Goal: Task Accomplishment & Management: Complete application form

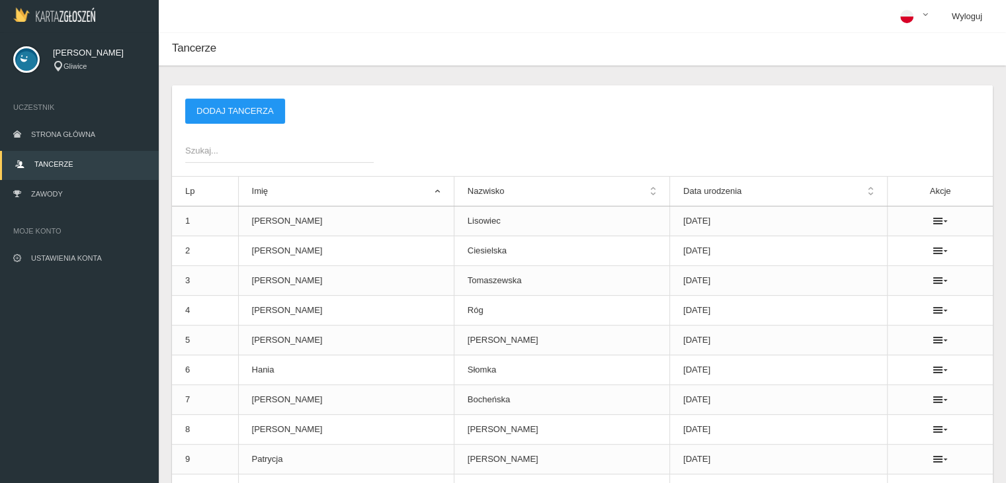
click at [967, 14] on link "Wyloguj" at bounding box center [967, 16] width 52 height 33
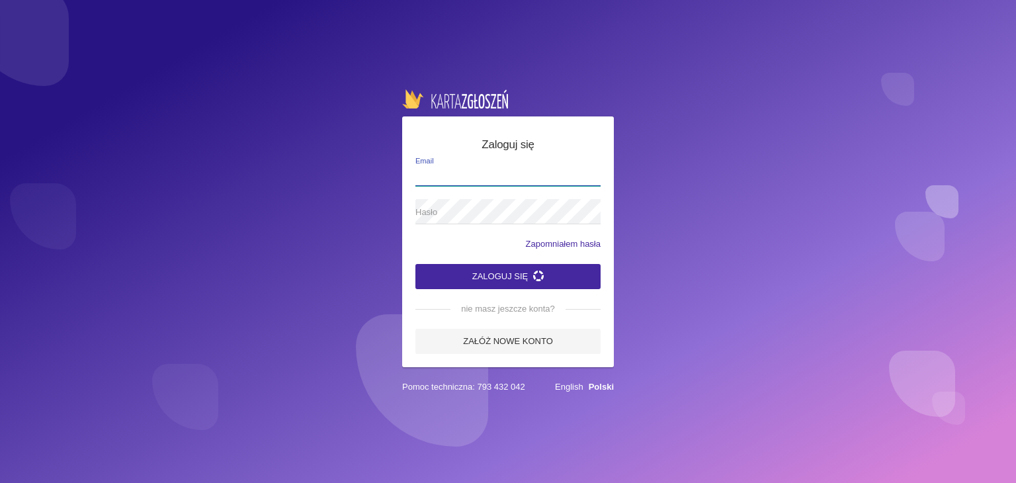
type input "[EMAIL_ADDRESS][DOMAIN_NAME]"
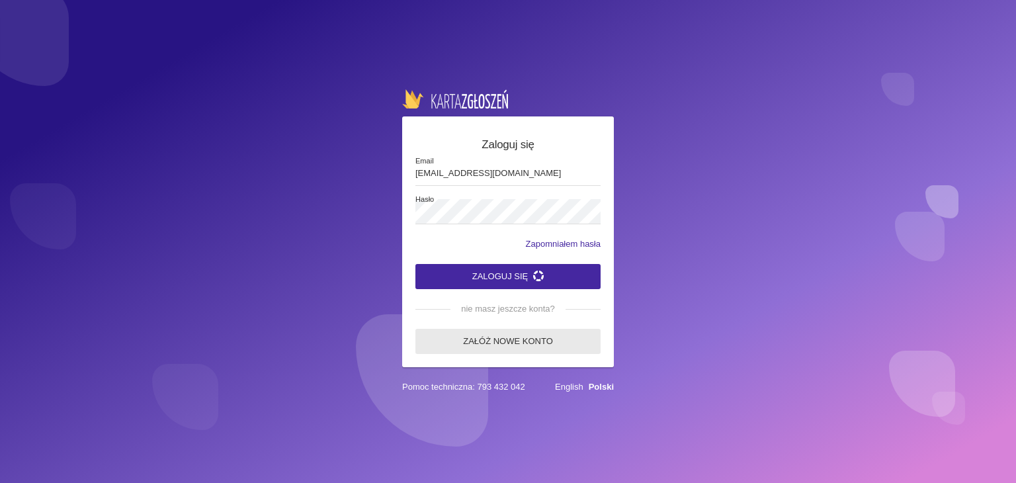
click at [487, 344] on link "Załóż nowe konto" at bounding box center [507, 341] width 185 height 25
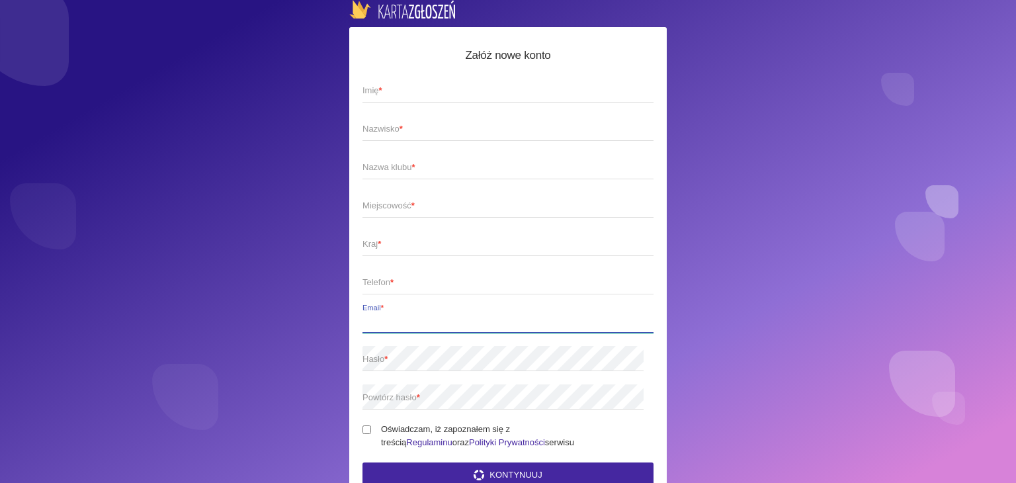
type input "[EMAIL_ADDRESS][DOMAIN_NAME]"
click at [419, 87] on span "Imię *" at bounding box center [501, 90] width 278 height 13
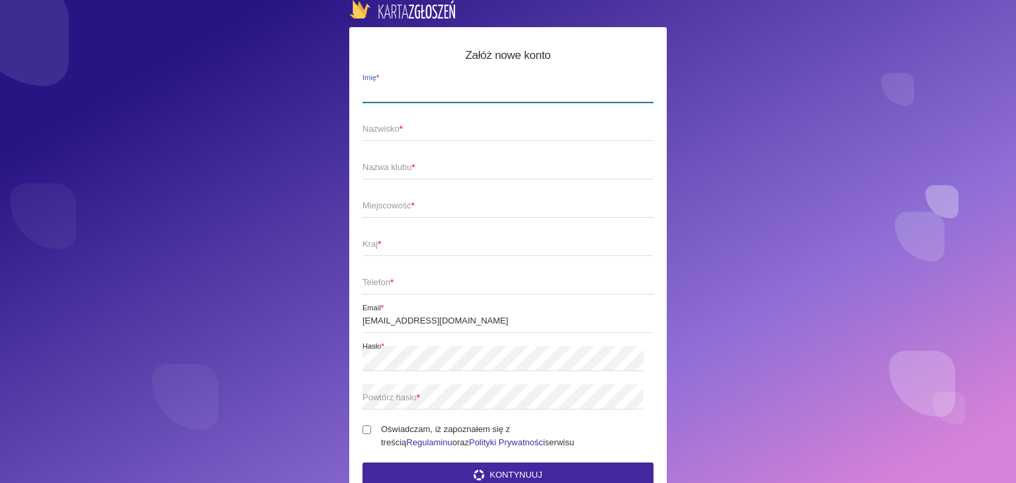
click at [419, 87] on input "Imię *" at bounding box center [507, 89] width 291 height 25
type input "Patrycja"
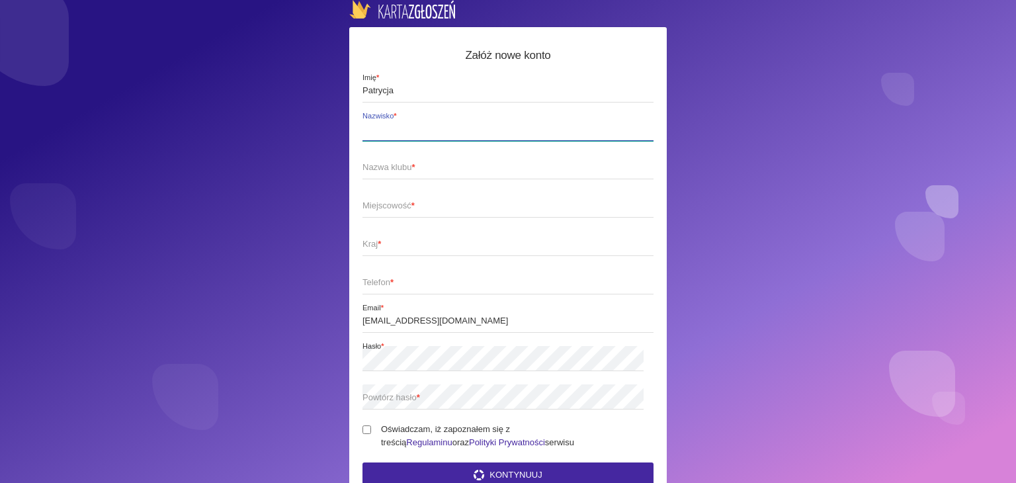
type input "[PERSON_NAME]"
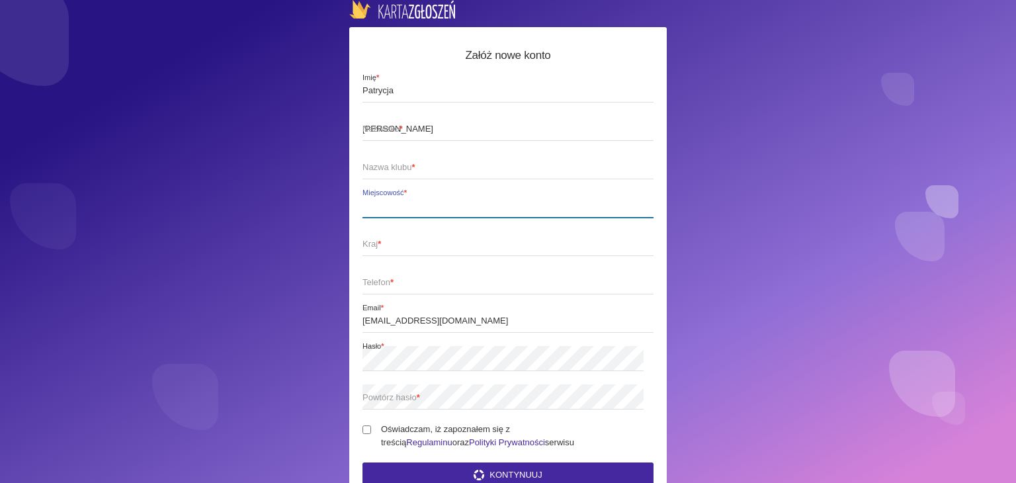
type input "Knurów"
type input "Polska"
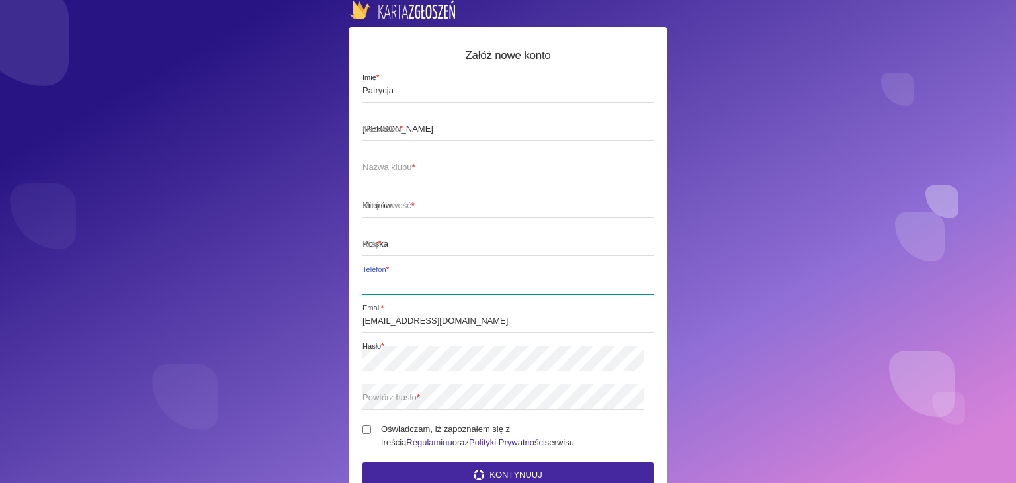
type input "507782069"
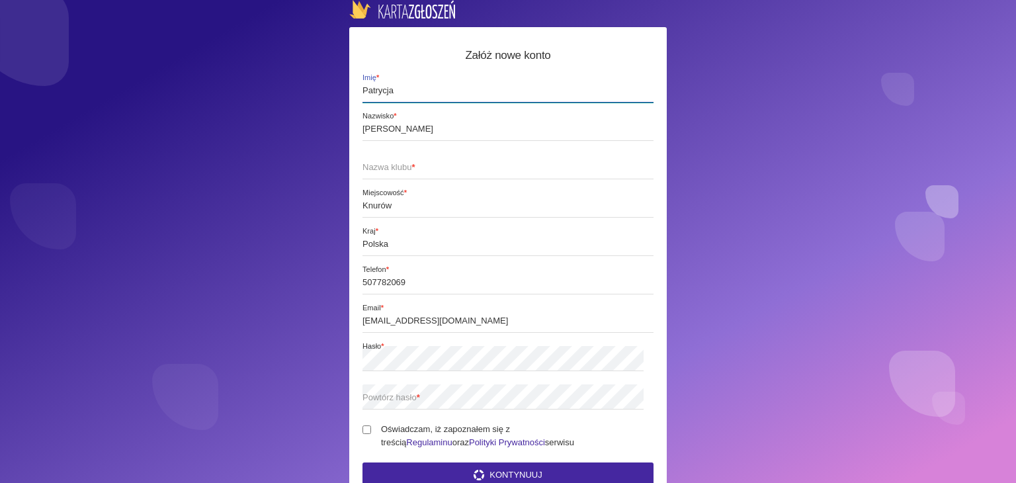
scroll to position [58, 0]
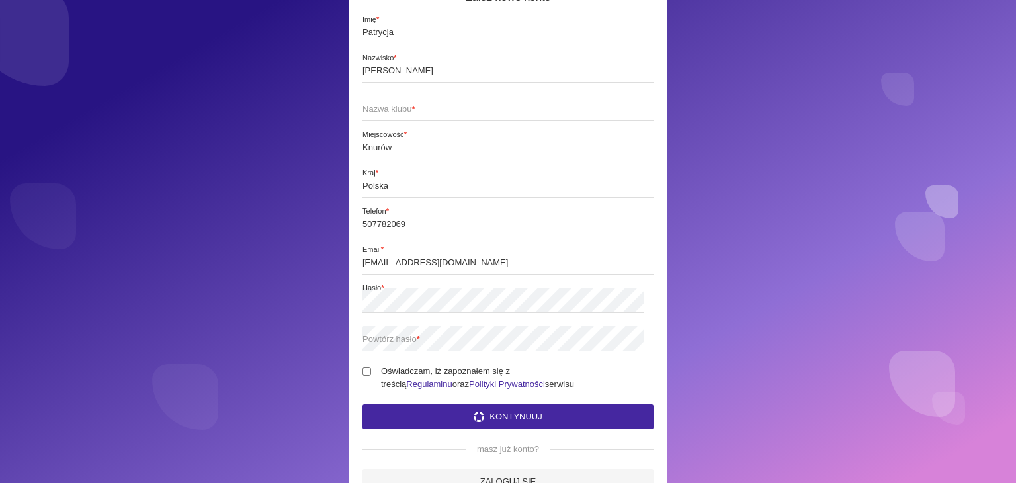
click at [526, 284] on span "Hasło *" at bounding box center [517, 288] width 310 height 11
click at [521, 268] on input "[EMAIL_ADDRESS][DOMAIN_NAME]" at bounding box center [507, 261] width 291 height 25
type input "[EMAIL_ADDRESS][DOMAIN_NAME]"
click at [381, 341] on span "Powtórz hasło *" at bounding box center [501, 339] width 278 height 13
click at [368, 372] on input "Oświadczam, iż zapoznałem się z treścią Regulaminu oraz Polityki Prywatności se…" at bounding box center [366, 371] width 9 height 9
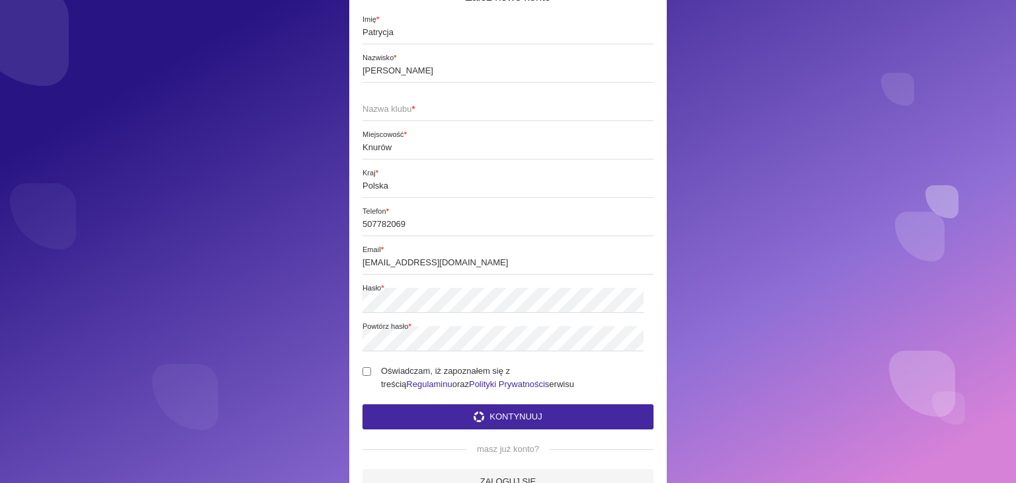
checkbox input "true"
click at [420, 412] on button "Kontynuuj" at bounding box center [507, 416] width 291 height 25
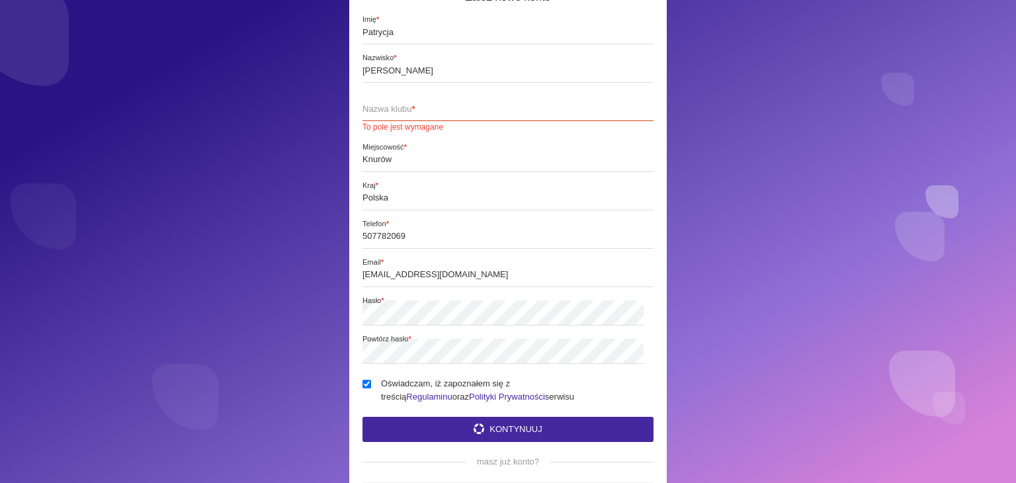
click at [399, 106] on span "Nazwa klubu *" at bounding box center [501, 108] width 278 height 13
click at [399, 106] on input "Nazwa klubu * To pole jest wymagane" at bounding box center [507, 108] width 291 height 25
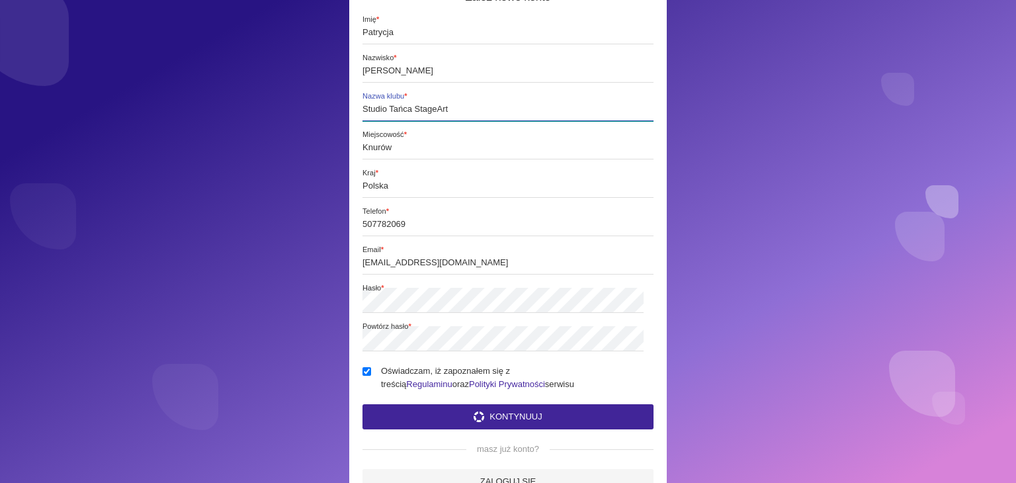
type input "Studio Tańca StageArt"
click at [456, 415] on button "Kontynuuj" at bounding box center [507, 416] width 291 height 25
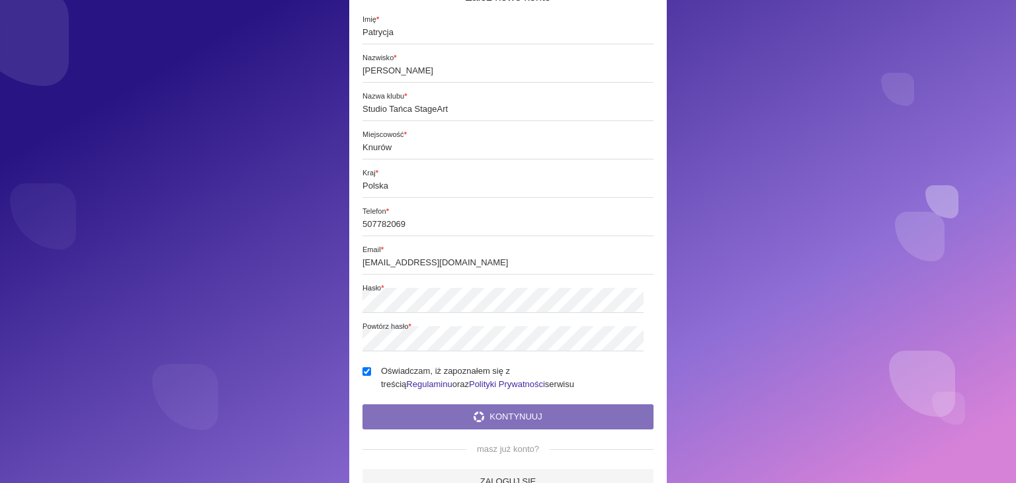
scroll to position [0, 0]
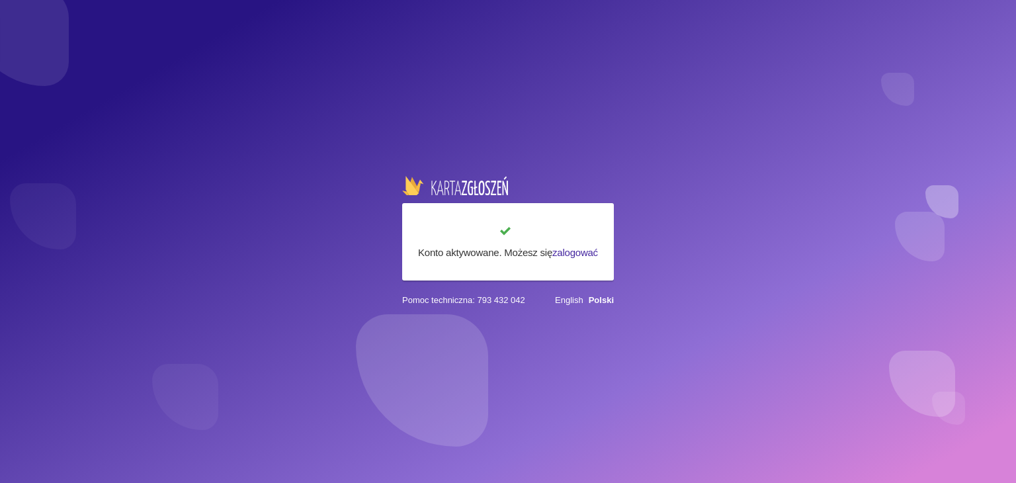
click at [571, 252] on link "zalogować" at bounding box center [575, 252] width 46 height 11
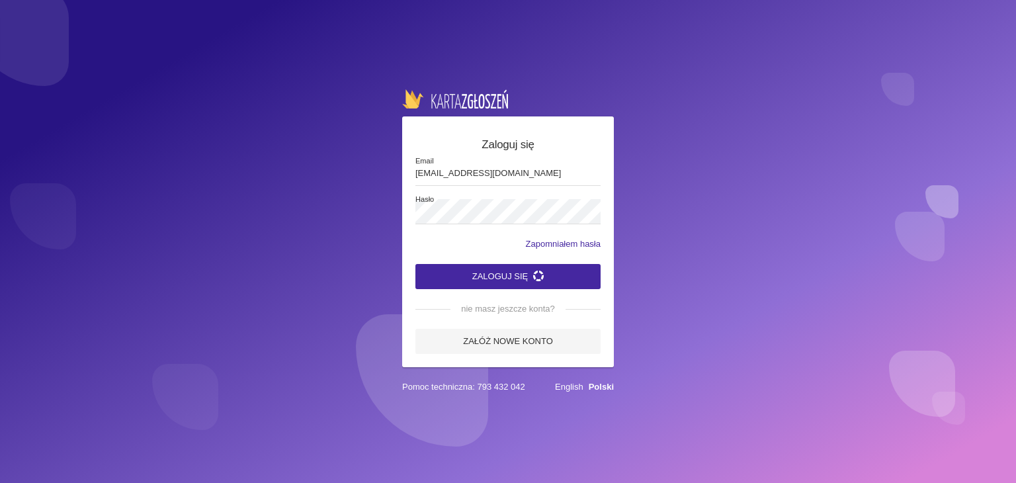
type input "[EMAIL_ADDRESS][DOMAIN_NAME]"
click at [415, 264] on button "Zaloguj się" at bounding box center [507, 276] width 185 height 25
